Goal: Download file/media

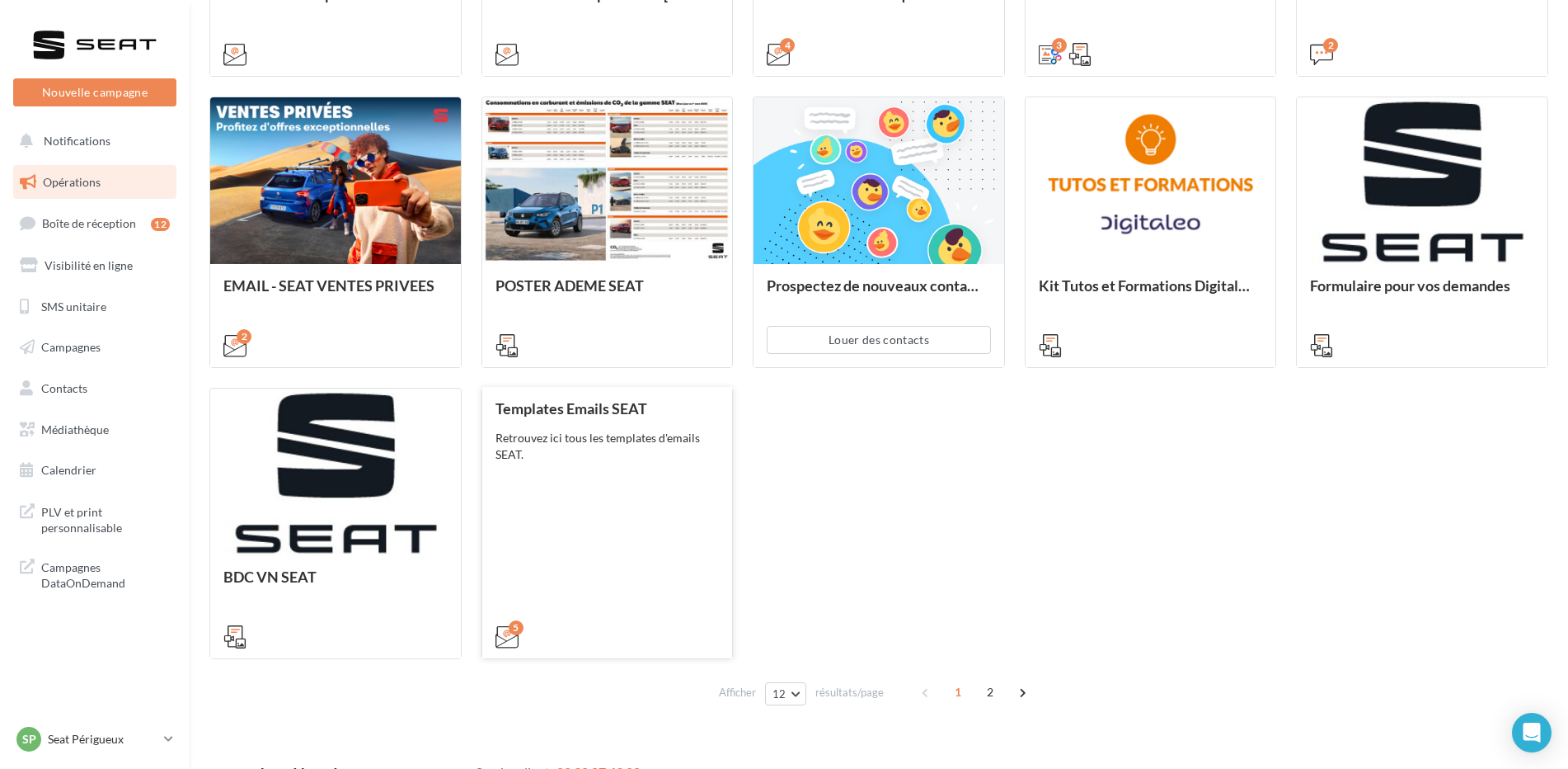
scroll to position [753, 0]
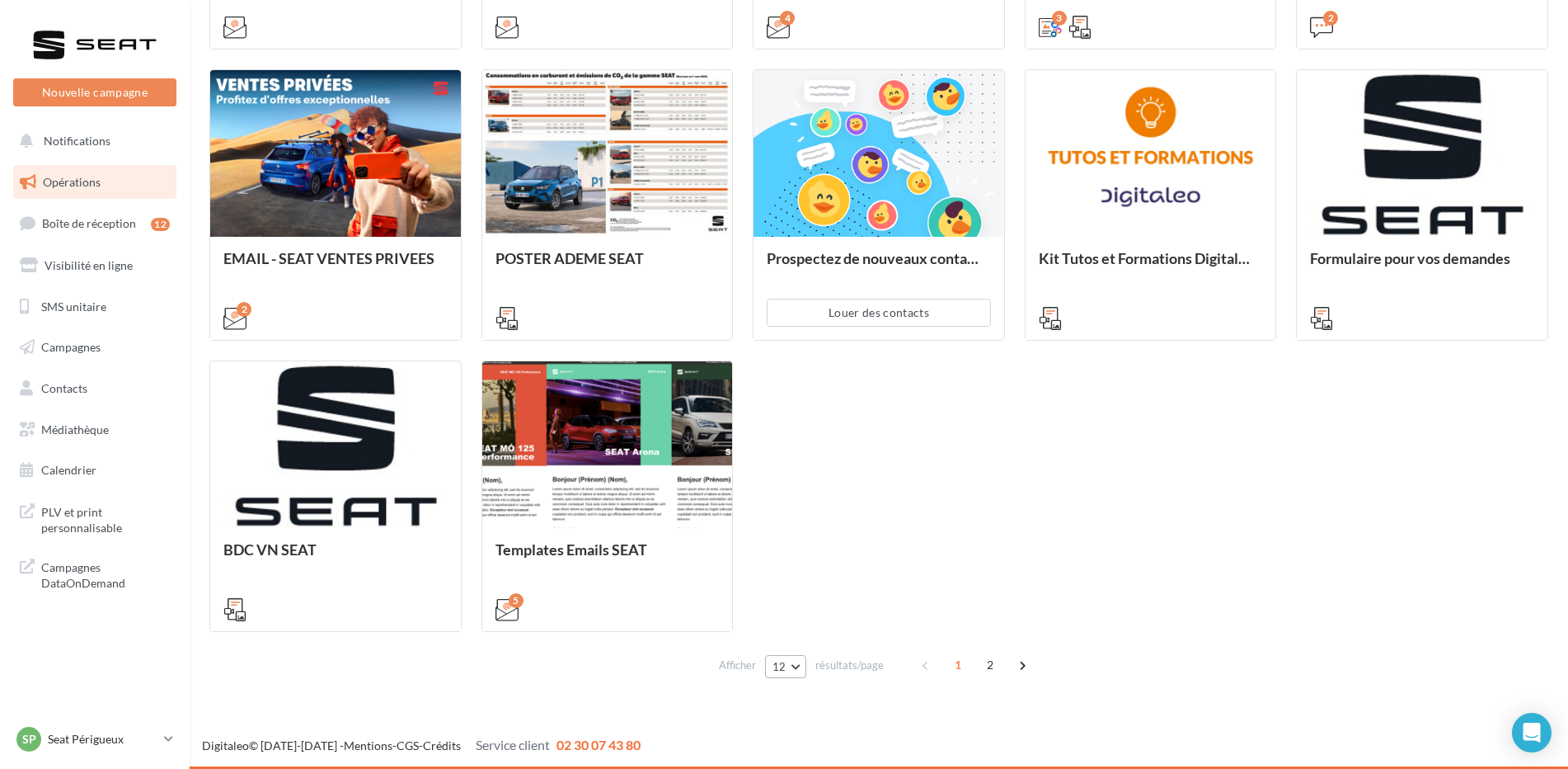
click at [799, 674] on button "12" at bounding box center [786, 666] width 42 height 23
click at [795, 642] on button "96" at bounding box center [823, 635] width 115 height 29
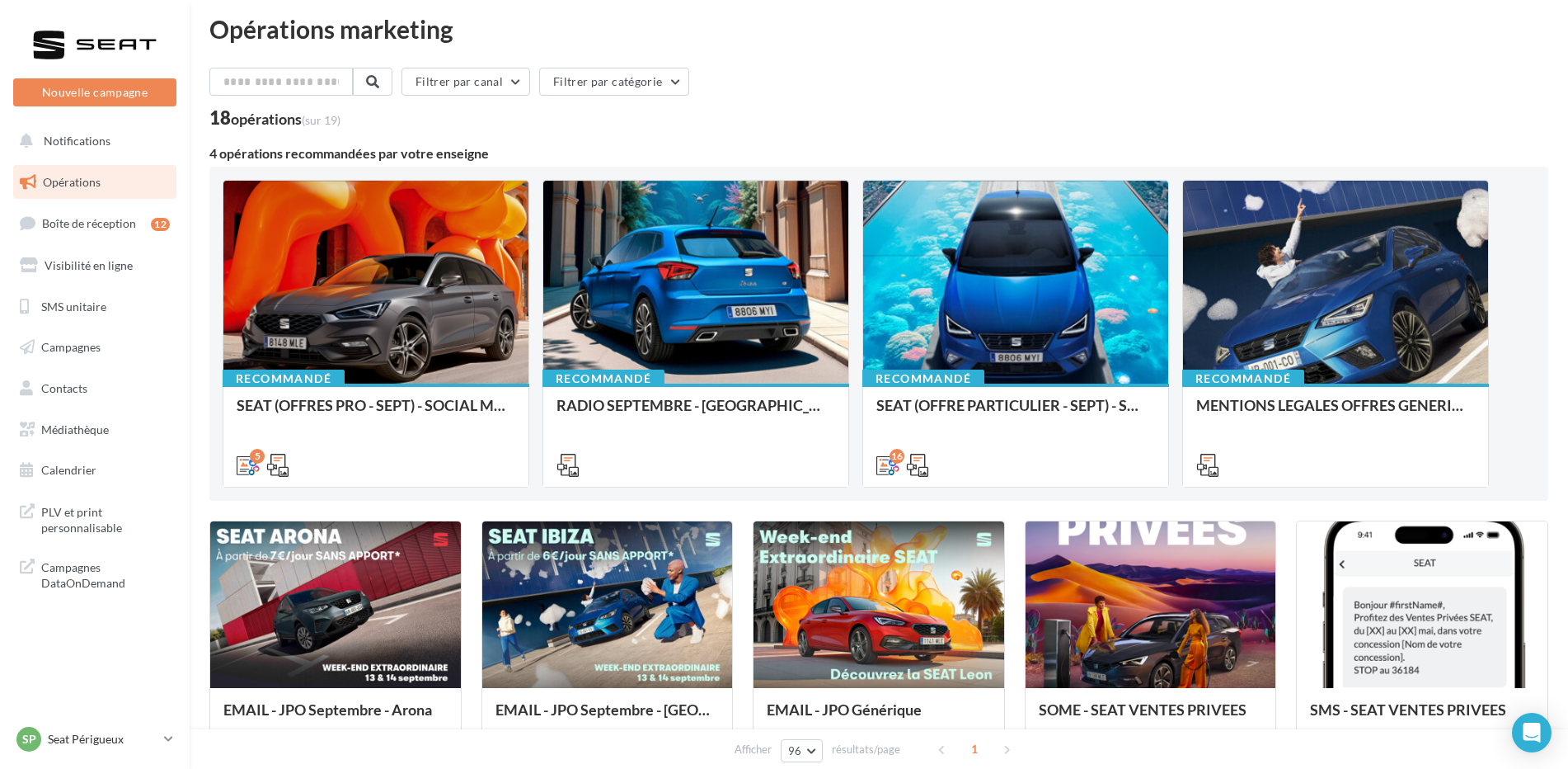
scroll to position [0, 0]
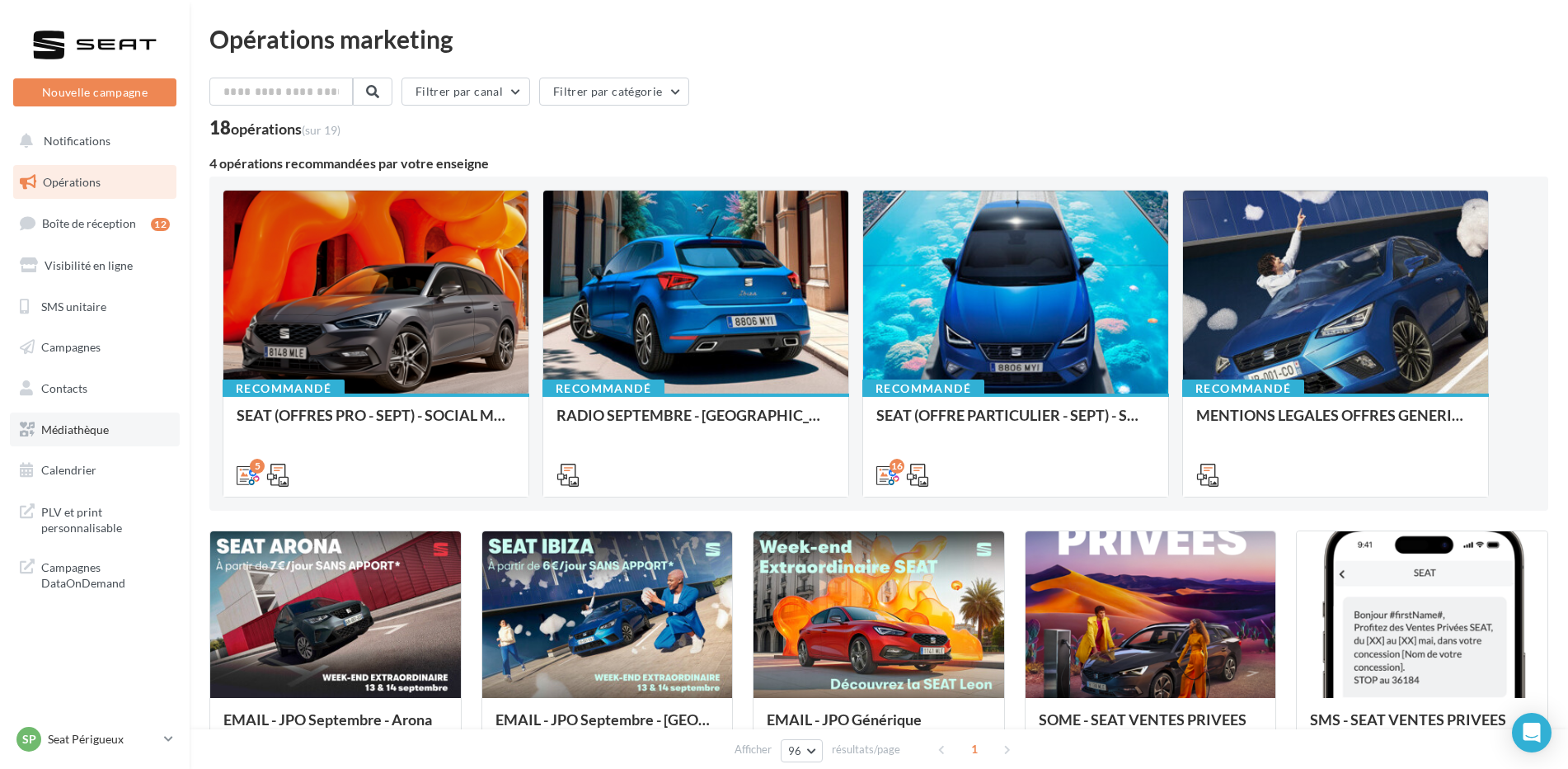
click at [66, 429] on span "Médiathèque" at bounding box center [75, 429] width 68 height 14
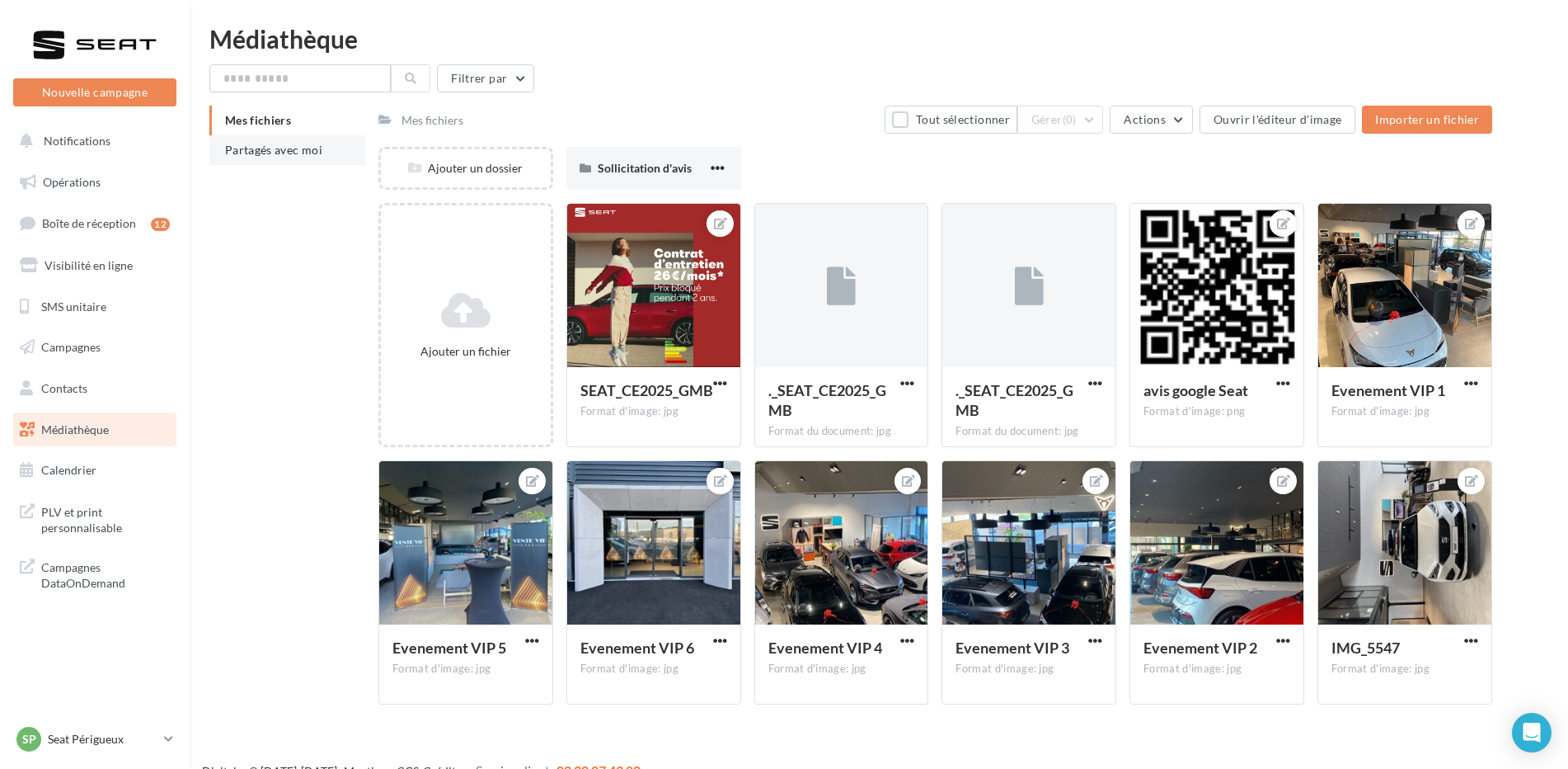
click at [282, 150] on span "Partagés avec moi" at bounding box center [274, 150] width 97 height 14
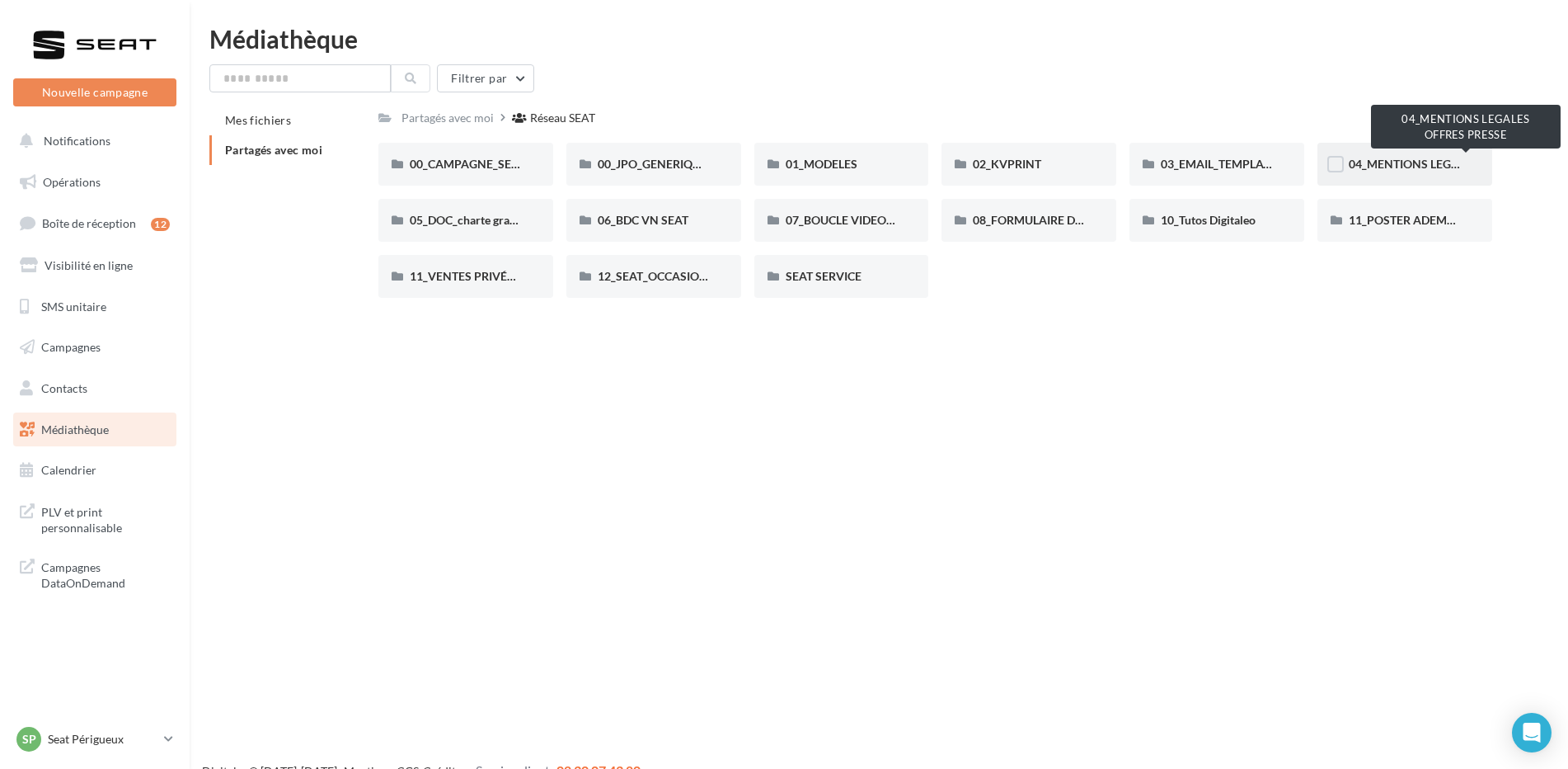
click at [1397, 161] on span "04_MENTIONS LEGALES OFFRES PRESSE" at bounding box center [1458, 164] width 218 height 14
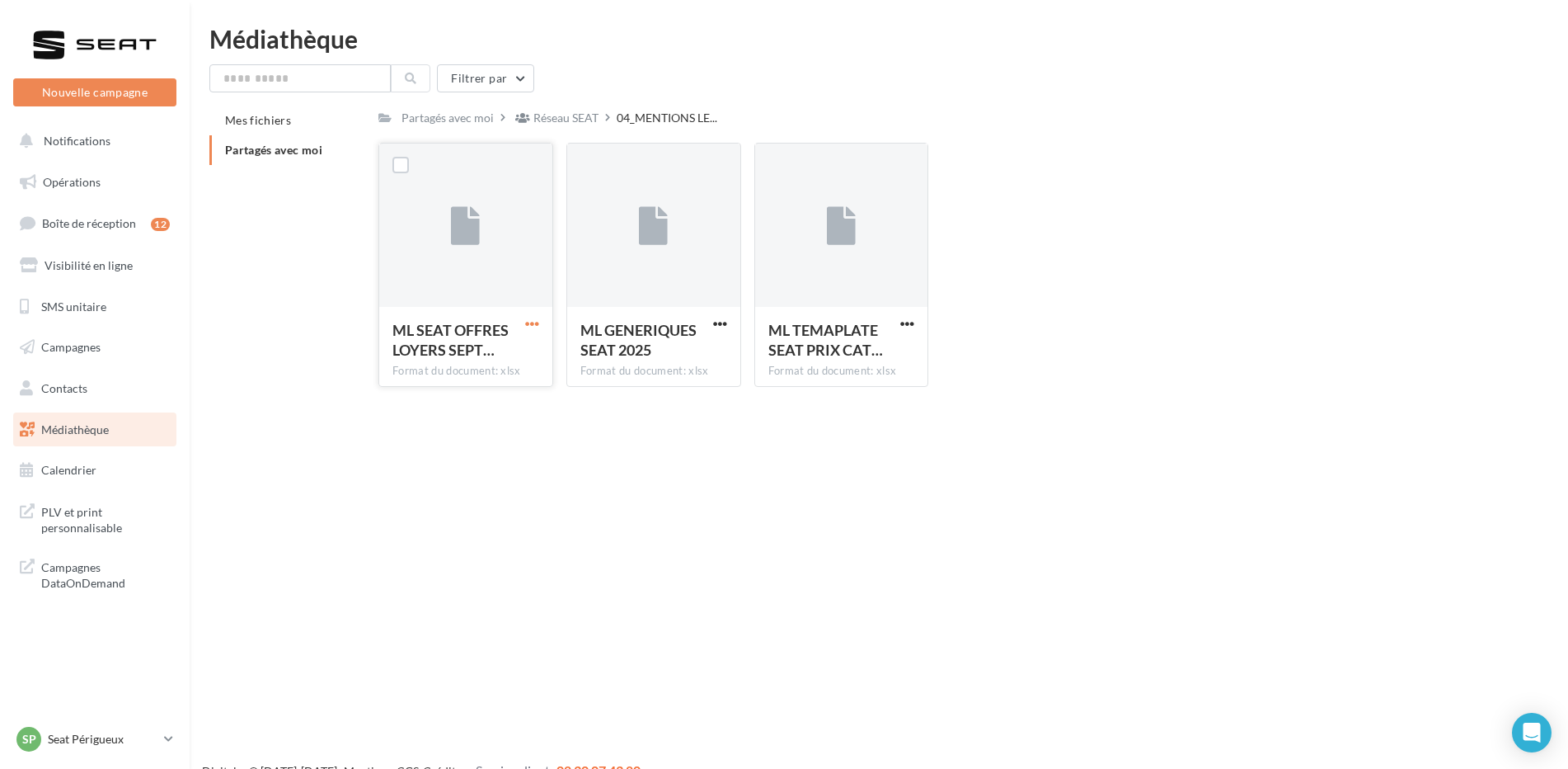
click at [533, 322] on span "button" at bounding box center [532, 323] width 14 height 14
click at [488, 347] on button "Télécharger" at bounding box center [460, 355] width 165 height 42
click at [144, 735] on p "Seat Périgueux" at bounding box center [102, 739] width 110 height 16
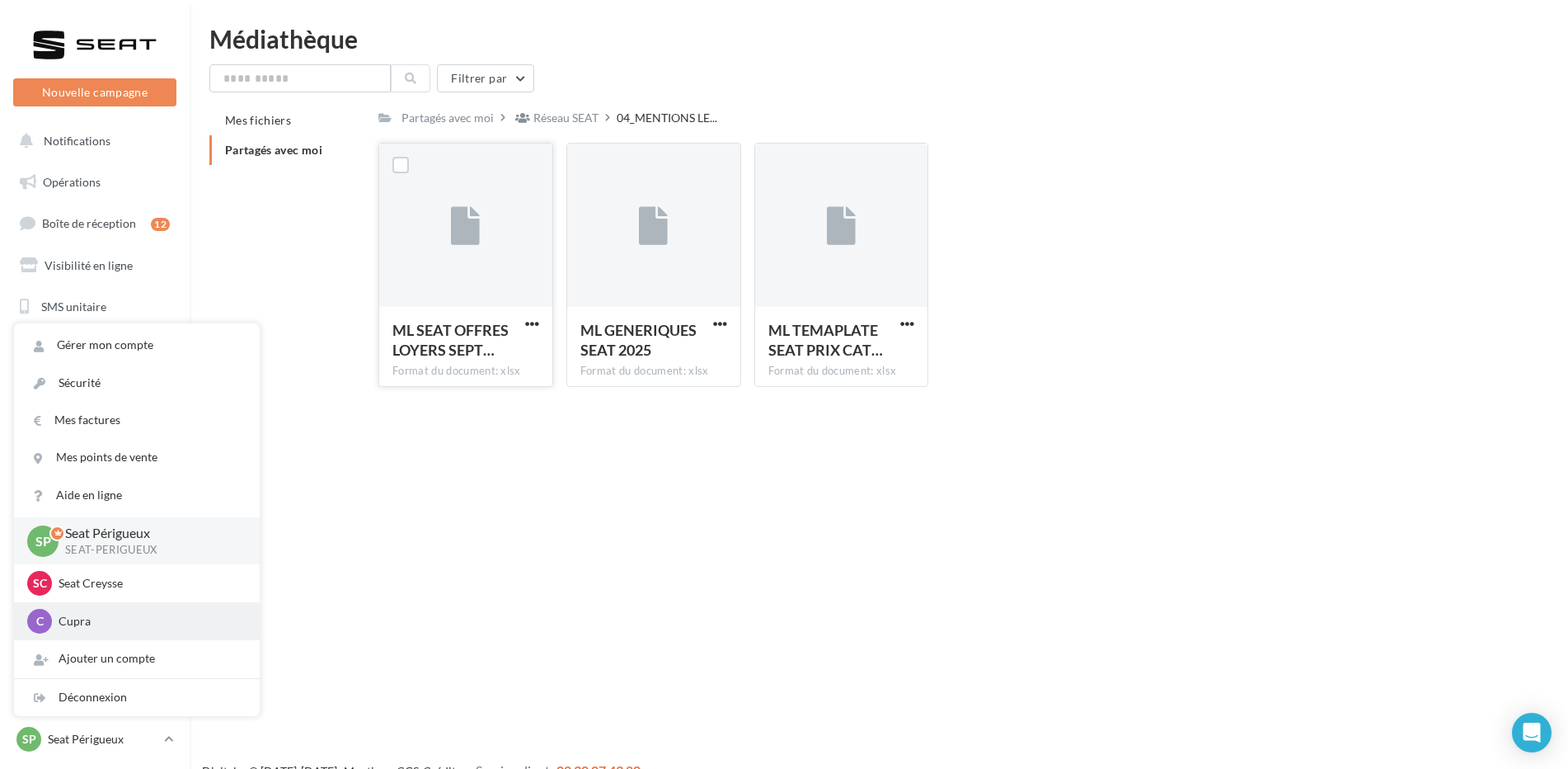
click at [88, 625] on p "Cupra" at bounding box center [149, 621] width 181 height 16
